Goal: Manage account settings

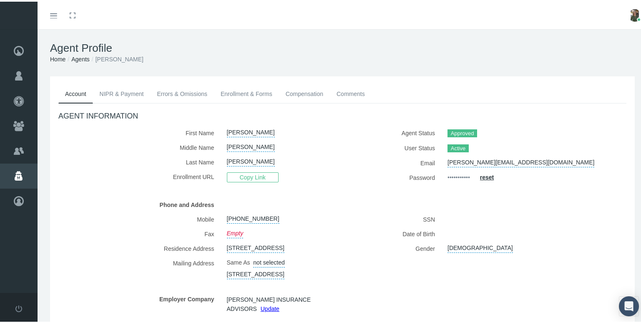
click at [629, 12] on img at bounding box center [635, 14] width 13 height 13
click at [616, 38] on link "Profile" at bounding box center [614, 41] width 62 height 16
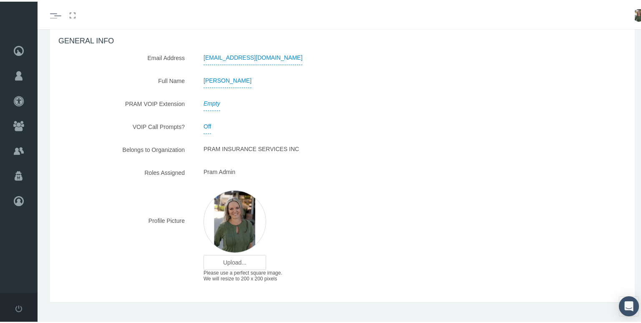
scroll to position [87, 0]
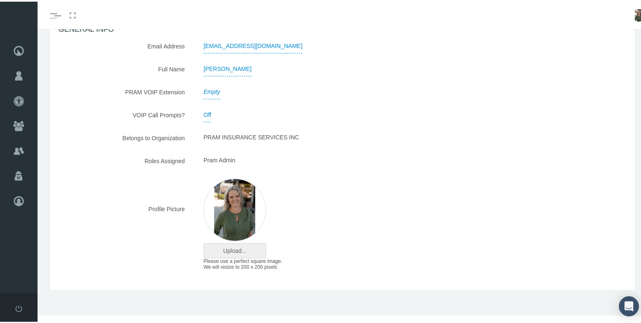
click at [237, 248] on input "file" at bounding box center [235, 249] width 62 height 14
type input "C:\fakepath\Image (8).jpg"
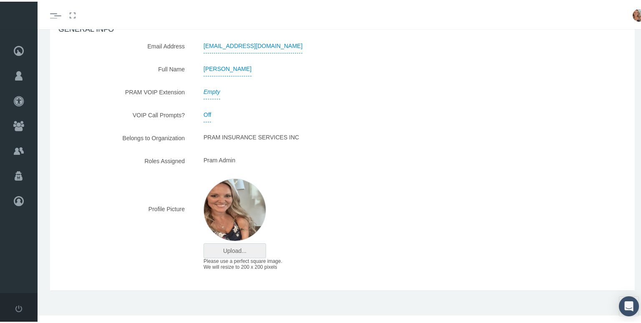
click at [220, 252] on input "file" at bounding box center [235, 249] width 62 height 14
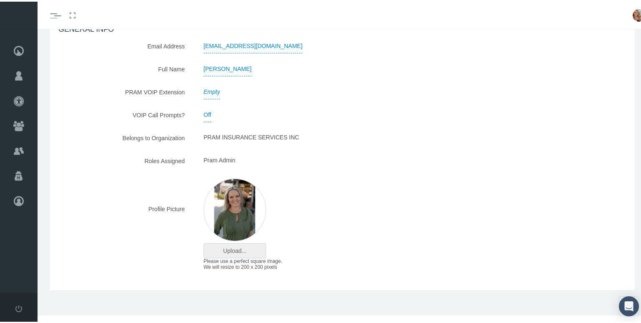
click at [233, 248] on input "file" at bounding box center [235, 249] width 62 height 14
type input "C:\fakepath\Image (8).jpg"
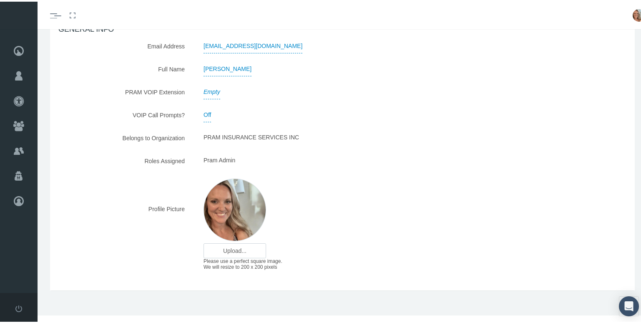
click at [633, 13] on img at bounding box center [639, 14] width 13 height 13
click at [514, 68] on div "[PERSON_NAME]" at bounding box center [366, 67] width 339 height 15
click at [232, 219] on img at bounding box center [235, 208] width 63 height 63
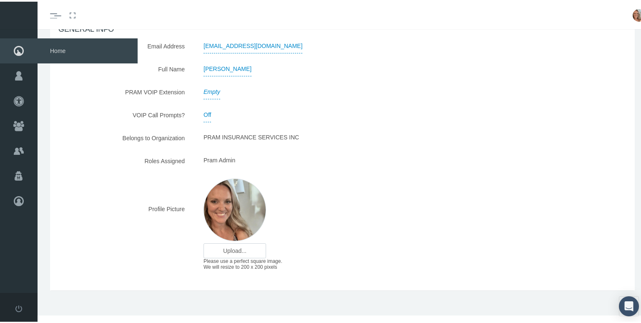
click at [15, 52] on icon at bounding box center [19, 49] width 38 height 25
